Goal: Transaction & Acquisition: Purchase product/service

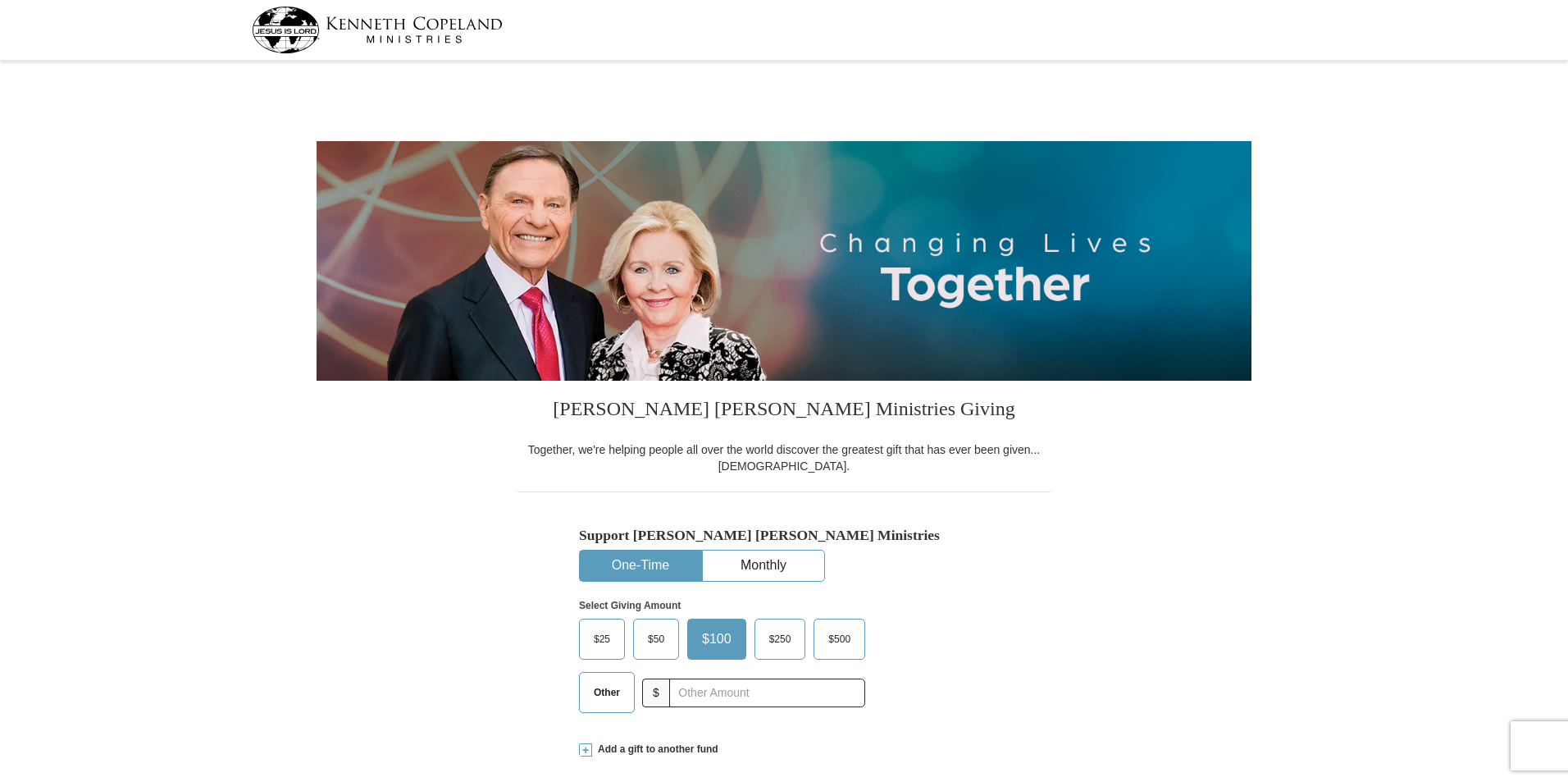
select select "[GEOGRAPHIC_DATA]"
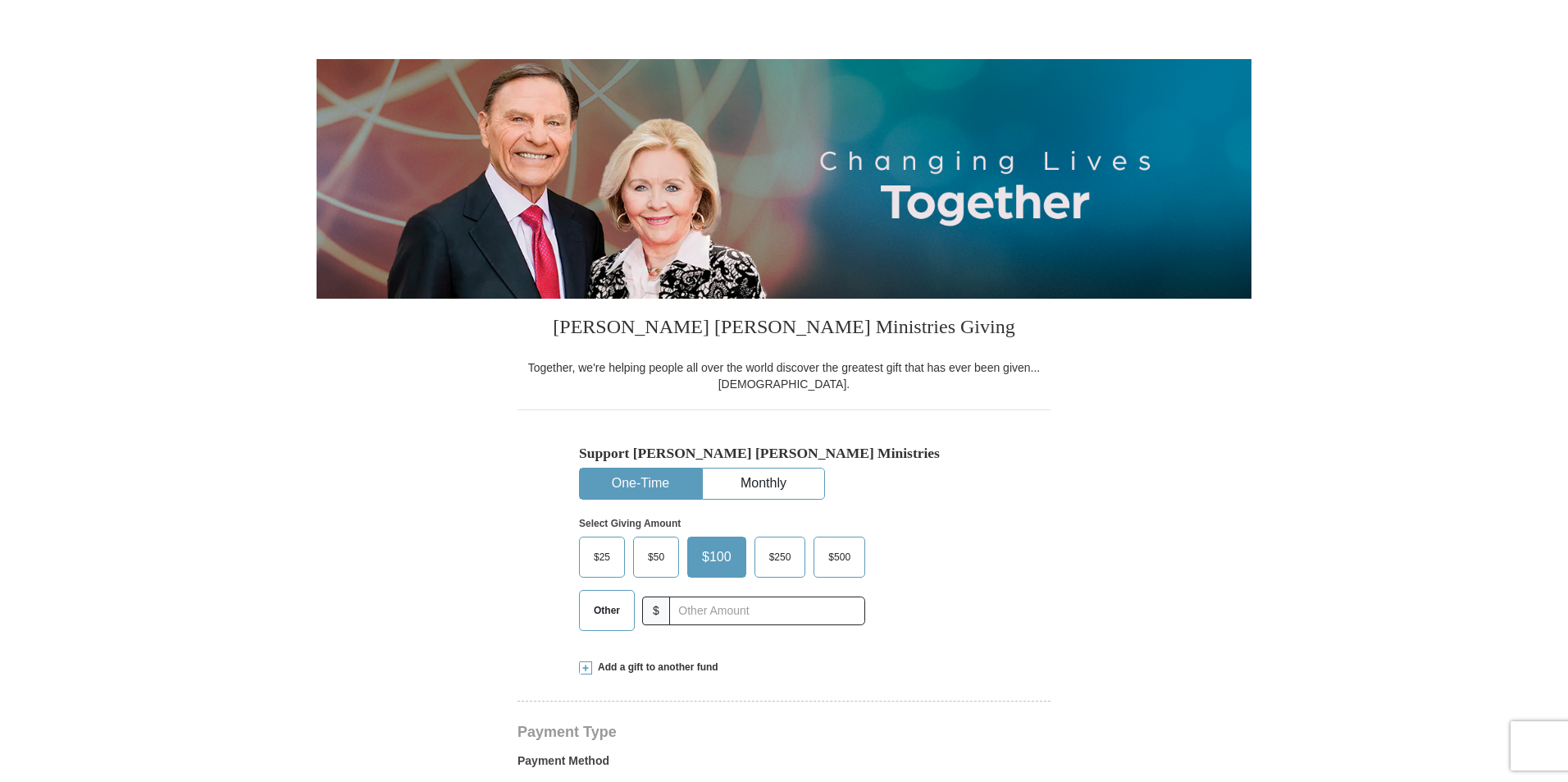
click at [604, 604] on span "Other" at bounding box center [607, 610] width 43 height 24
click at [0, 0] on input "Other" at bounding box center [0, 0] width 0 height 0
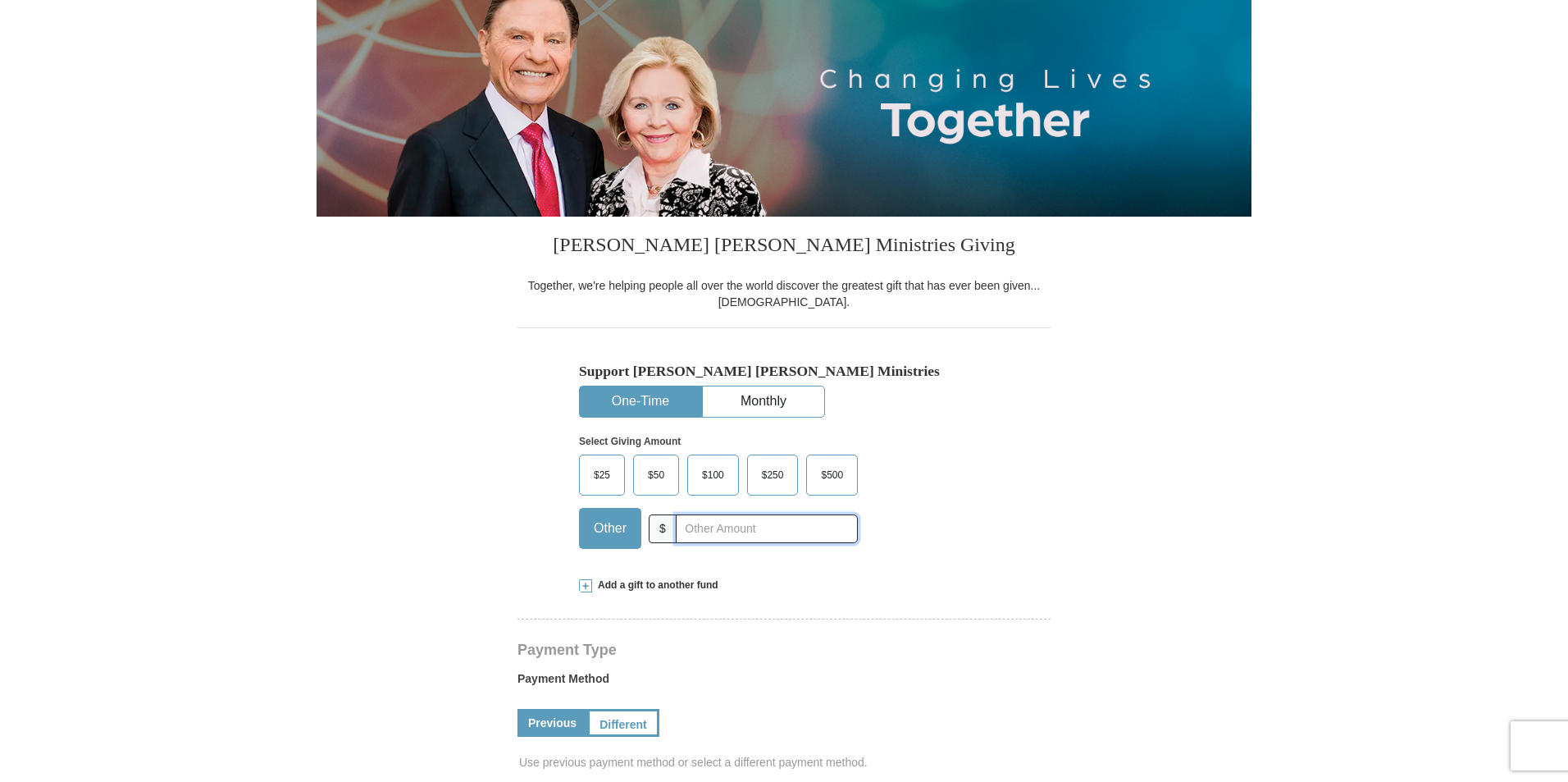
scroll to position [246, 0]
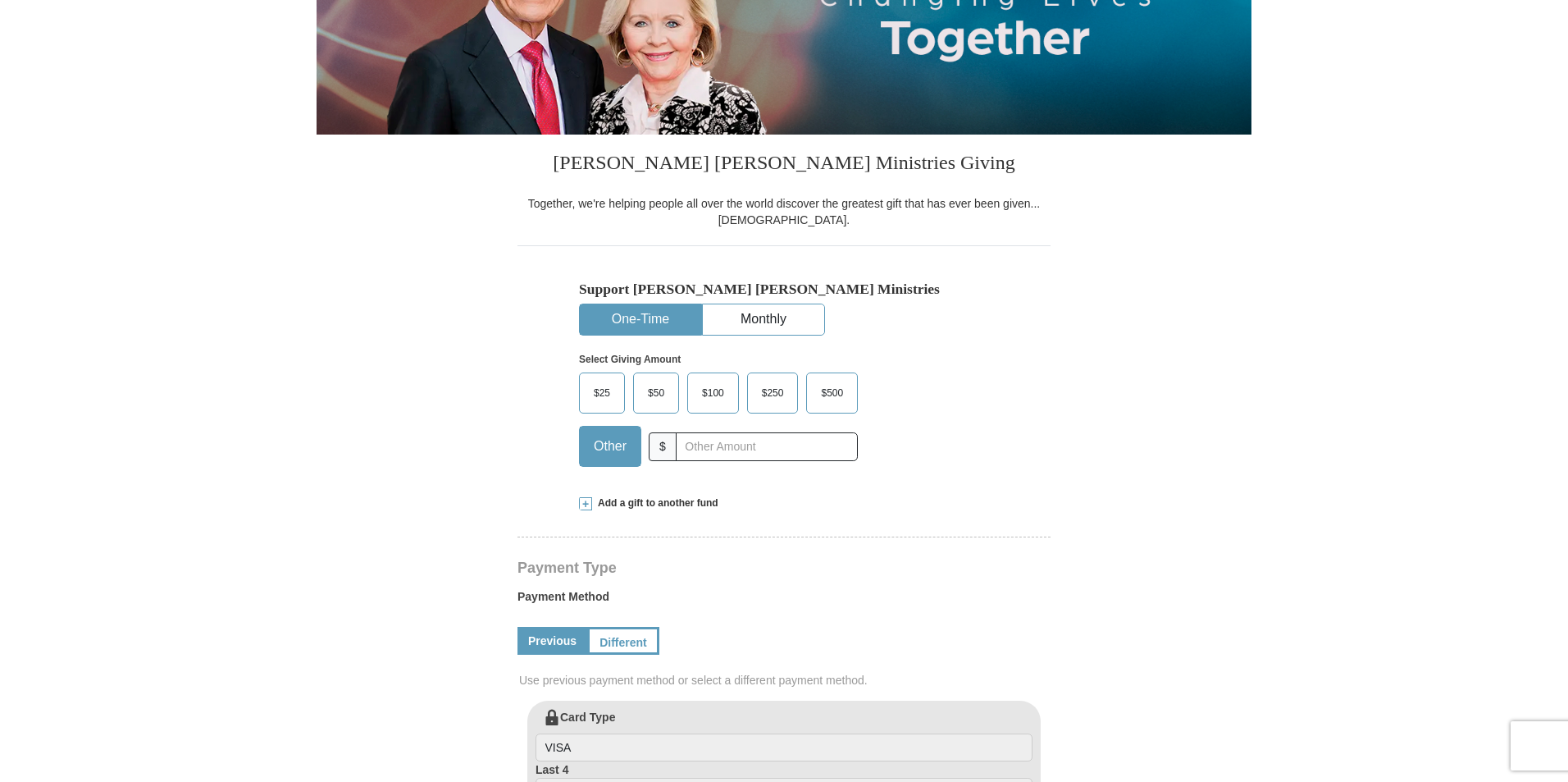
click at [595, 441] on span "Other" at bounding box center [610, 446] width 50 height 24
click at [0, 0] on input "Other" at bounding box center [0, 0] width 0 height 0
click at [584, 506] on span at bounding box center [585, 504] width 14 height 14
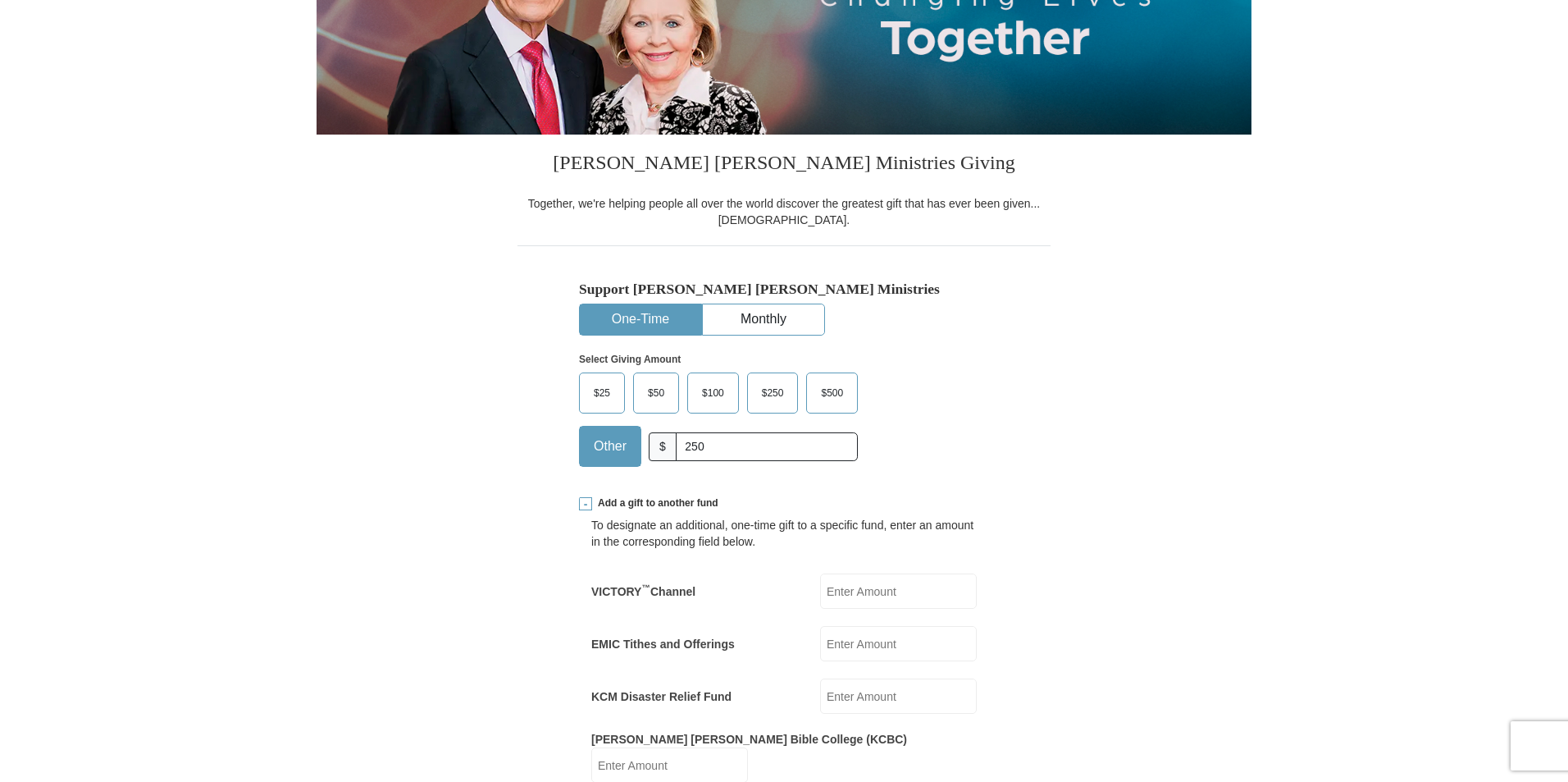
scroll to position [410, 0]
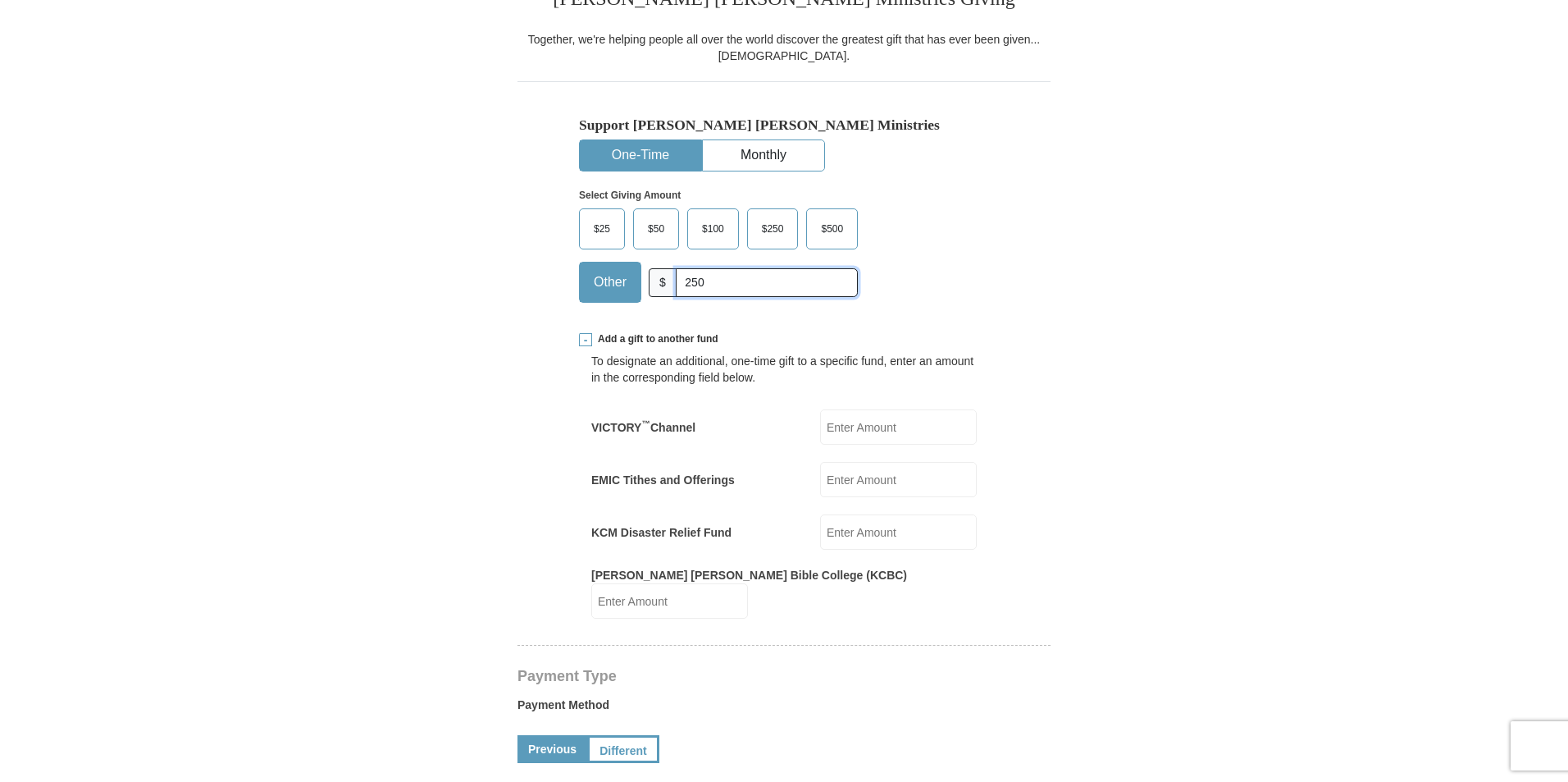
click at [716, 286] on input "250" at bounding box center [766, 283] width 182 height 29
type input "2"
click at [864, 485] on input "EMIC Tithes and Offerings" at bounding box center [898, 479] width 156 height 35
click at [670, 534] on label "KCM Disaster Relief Fund" at bounding box center [661, 532] width 140 height 17
click at [820, 534] on input "KCM Disaster Relief Fund" at bounding box center [898, 532] width 156 height 35
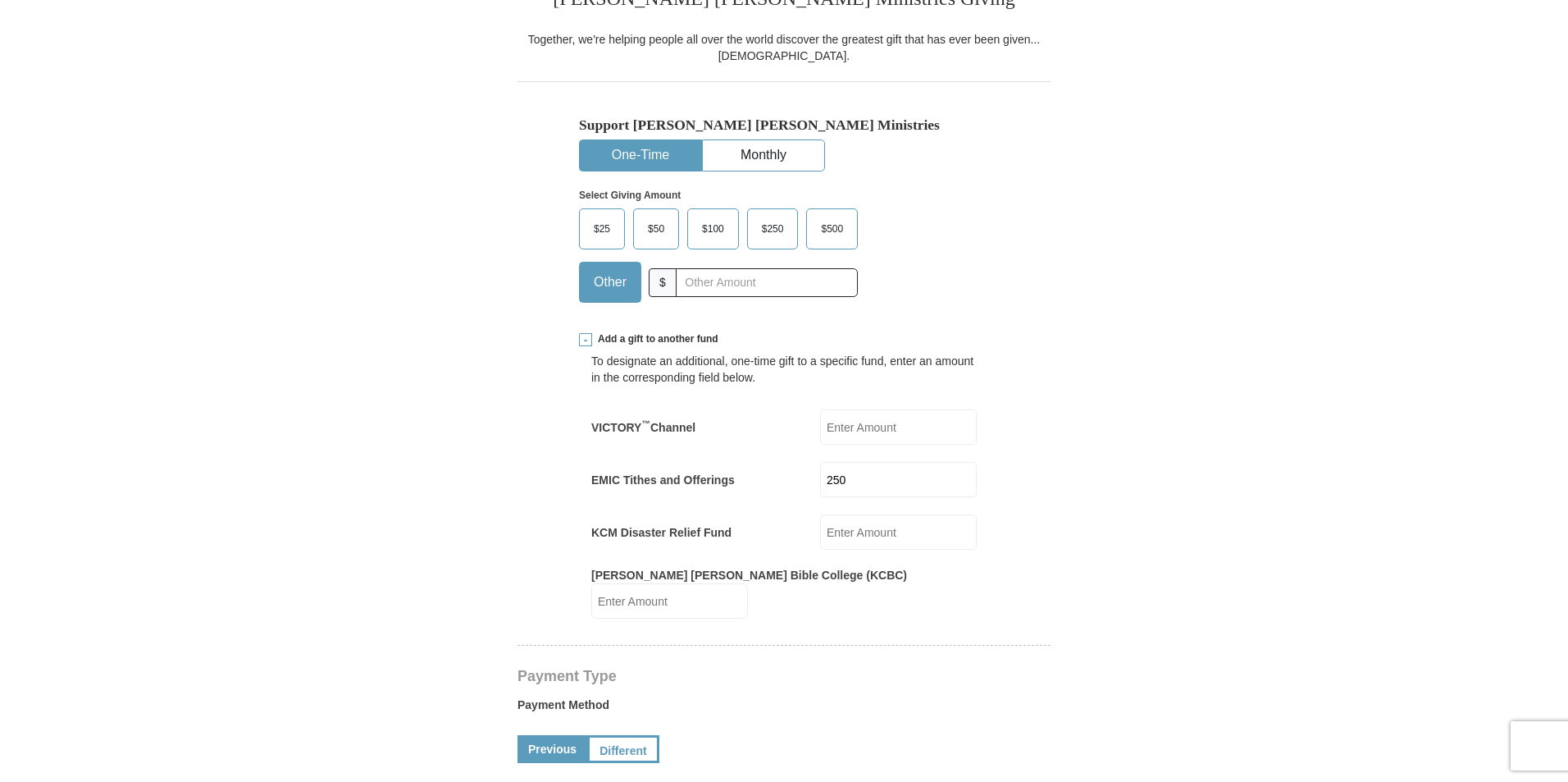
click at [1093, 541] on form "[PERSON_NAME] [PERSON_NAME] Ministries Giving Together, we're helping people al…" at bounding box center [784, 688] width 935 height 2066
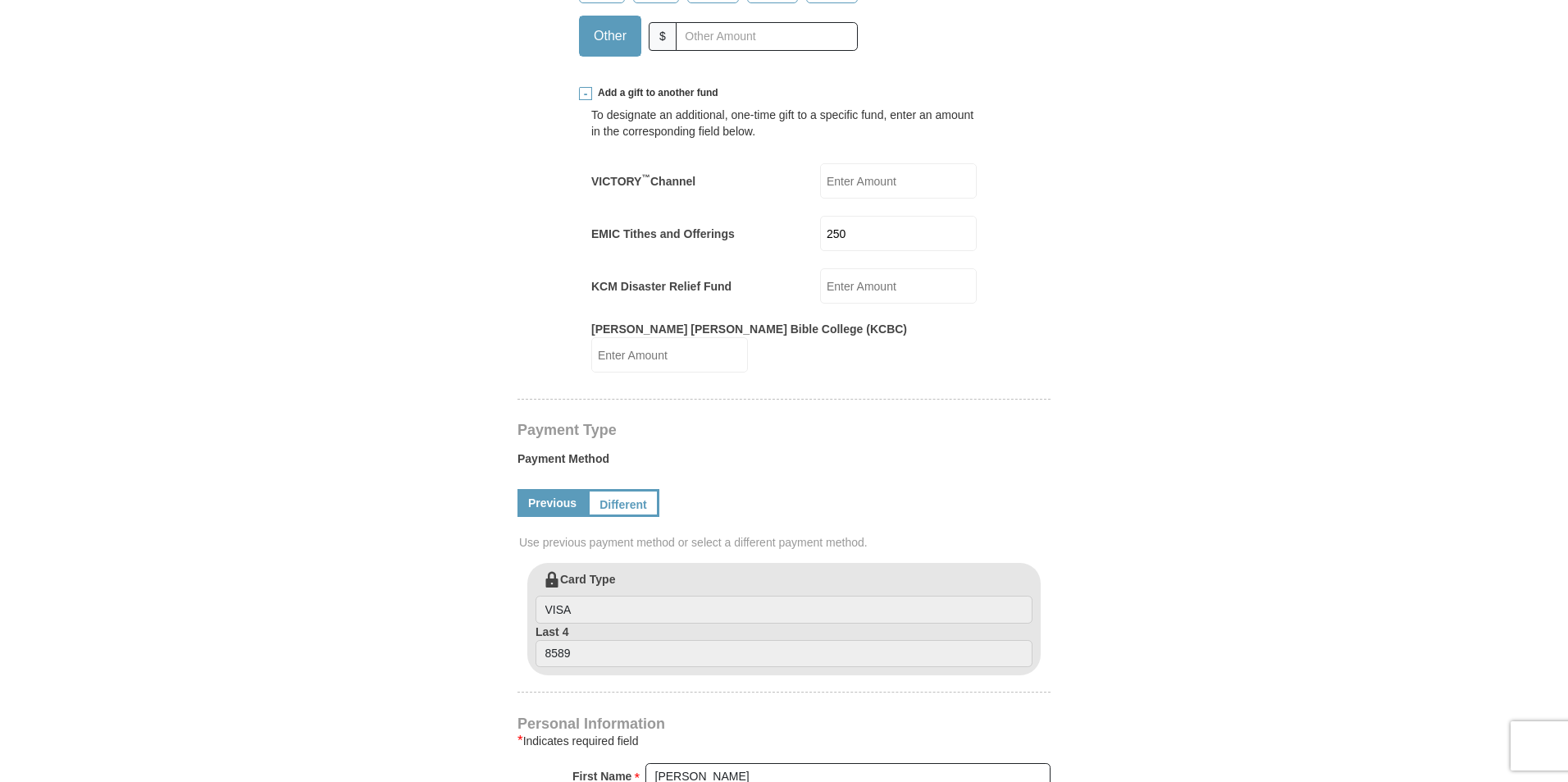
scroll to position [328, 0]
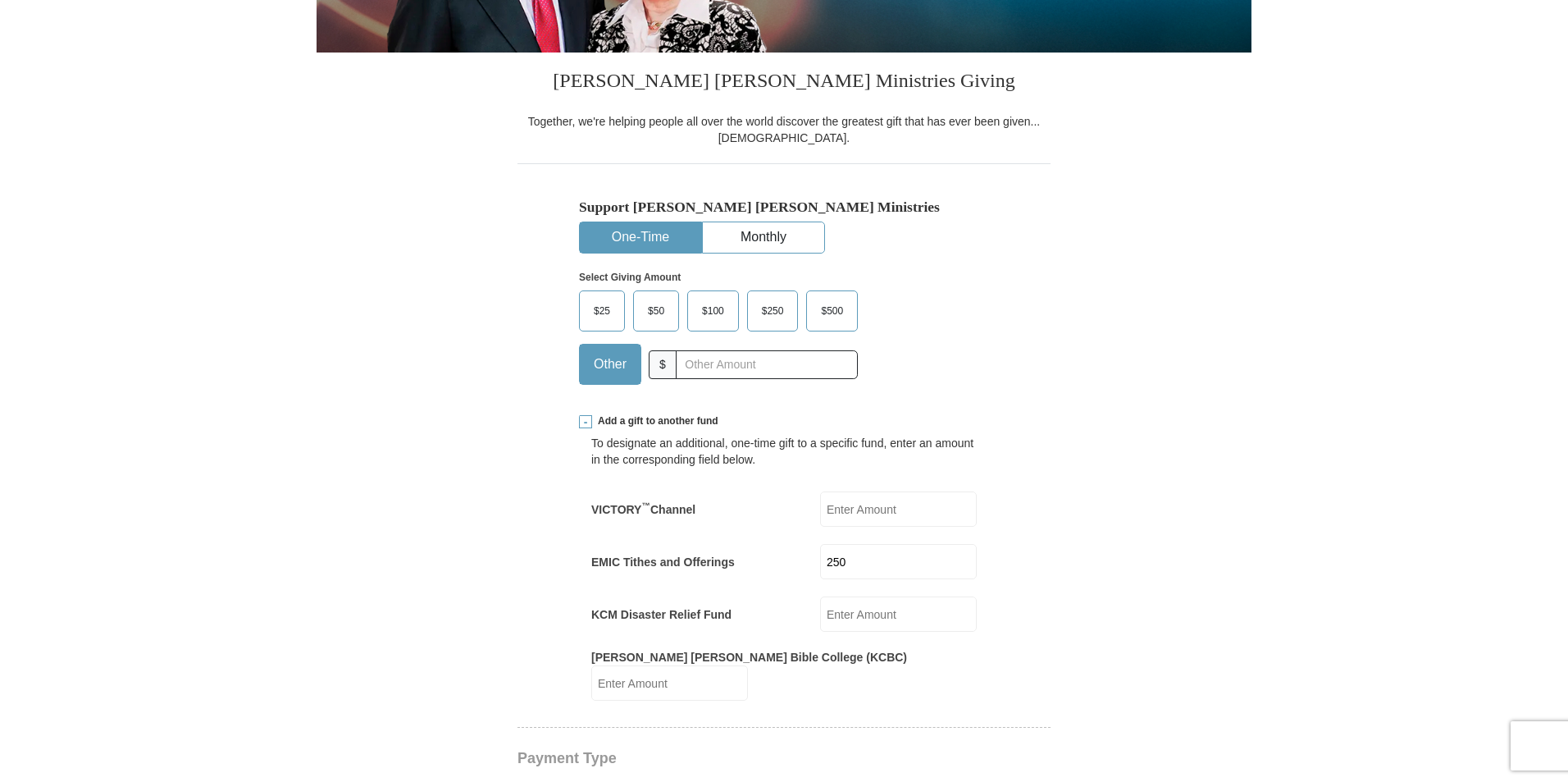
click at [873, 570] on input "250" at bounding box center [898, 561] width 156 height 35
type input "2"
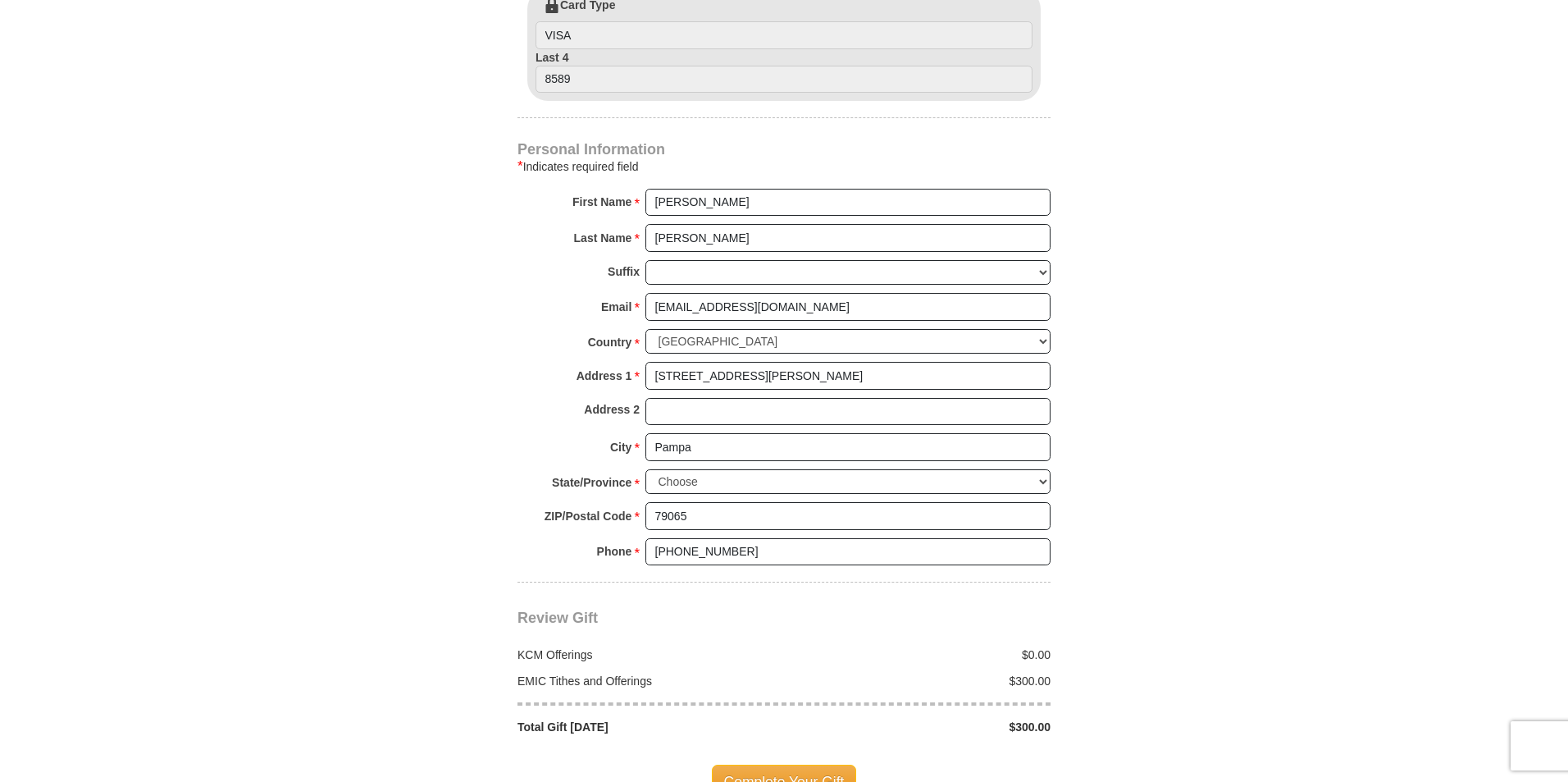
scroll to position [1312, 0]
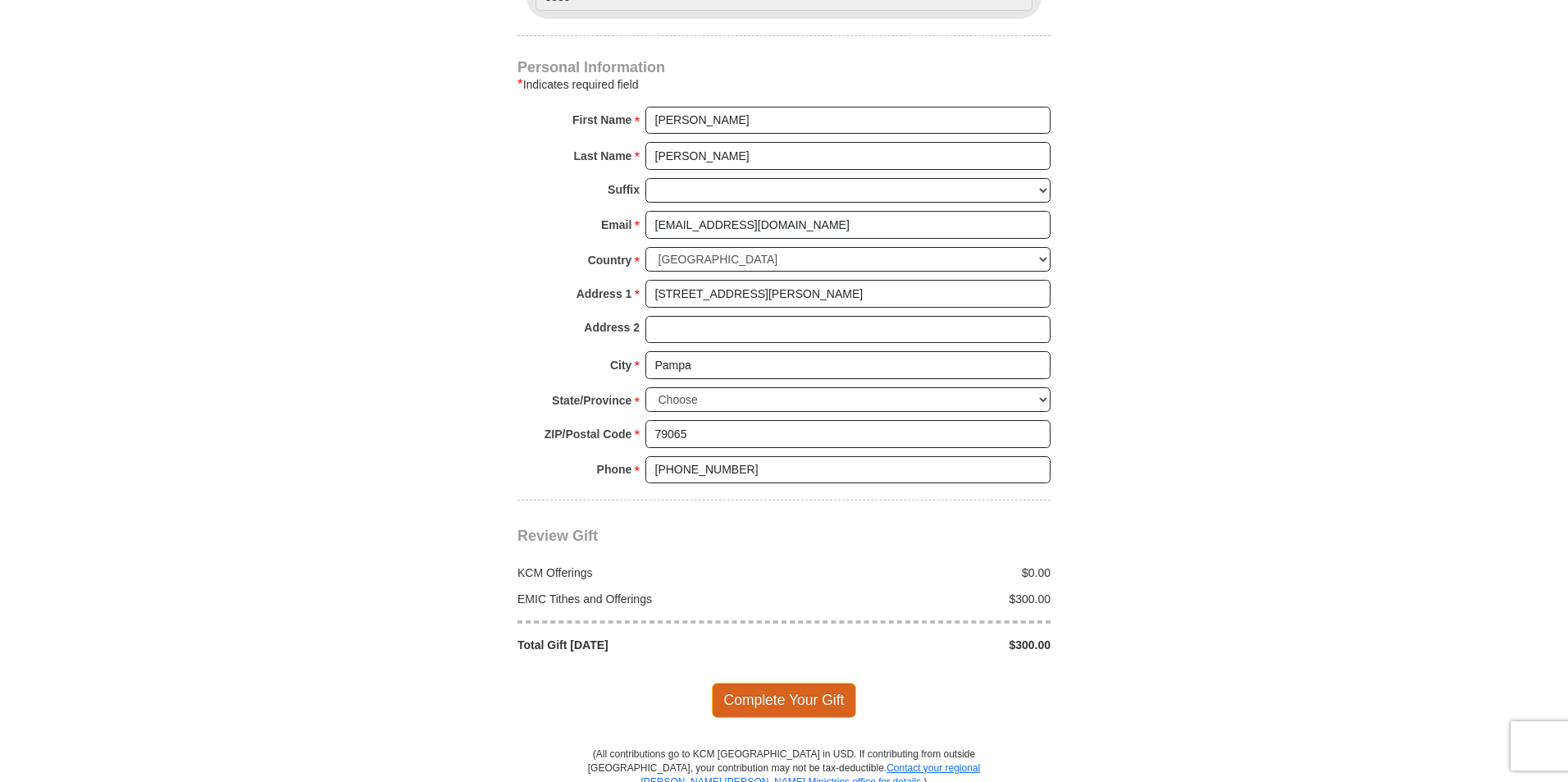
type input "300"
click at [743, 683] on span "Complete Your Gift" at bounding box center [784, 699] width 145 height 34
